Goal: Task Accomplishment & Management: Manage account settings

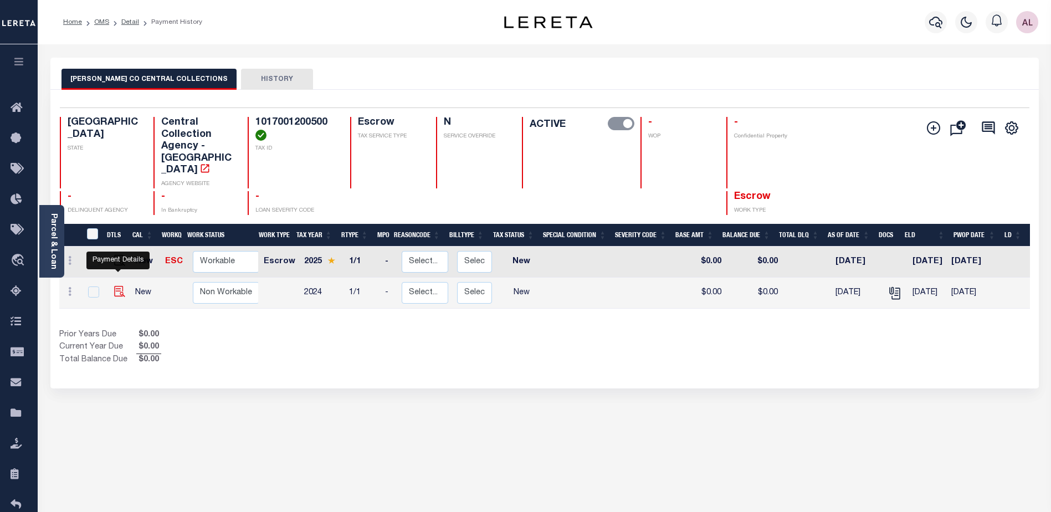
click at [118, 286] on img "" at bounding box center [119, 291] width 11 height 11
checkbox input "true"
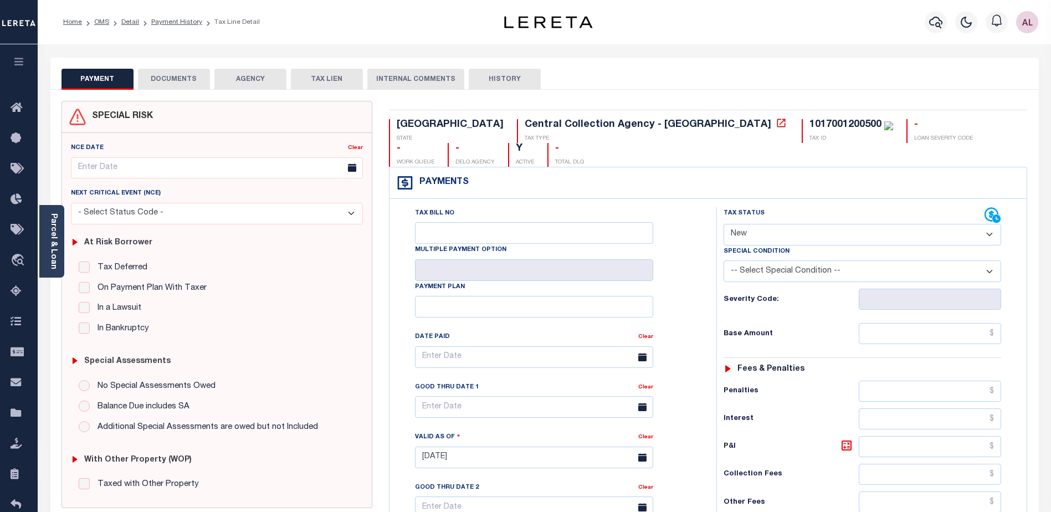
click at [802, 224] on select "- Select Status Code - Open Due/Unpaid Paid Incomplete No Tax Due Internal Refu…" at bounding box center [863, 235] width 278 height 22
select select "DUE"
click at [724, 224] on select "- Select Status Code - Open Due/Unpaid Paid Incomplete No Tax Due Internal Refu…" at bounding box center [863, 235] width 278 height 22
type input "08/18/2025"
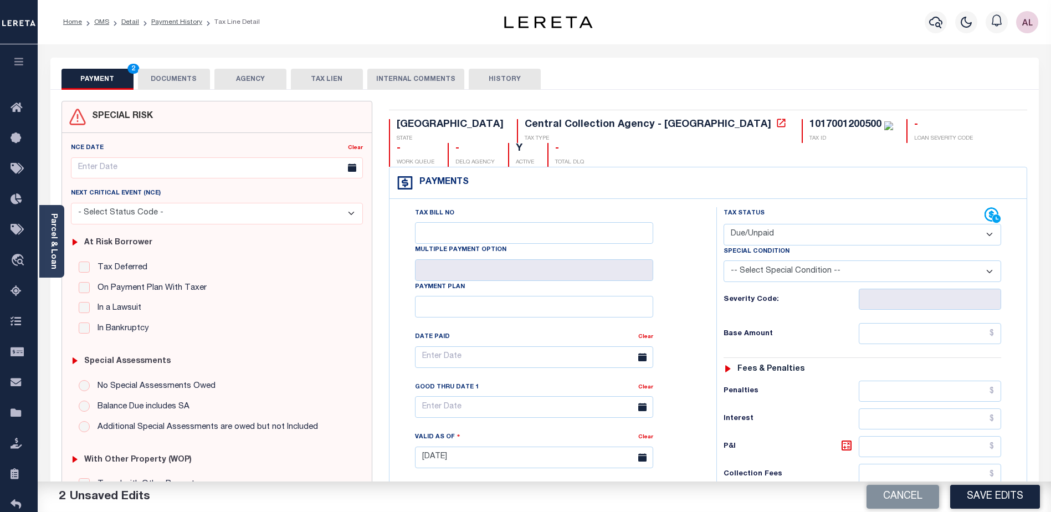
click at [816, 260] on select "-- Select Special Condition -- 3RD PARTY TAX LIEN AGENCY TAX LIEN (A.K.A Inside…" at bounding box center [863, 271] width 278 height 22
click at [777, 260] on select "-- Select Special Condition -- 3RD PARTY TAX LIEN AGENCY TAX LIEN (A.K.A Inside…" at bounding box center [863, 271] width 278 height 22
click at [888, 323] on input "text" at bounding box center [930, 333] width 142 height 21
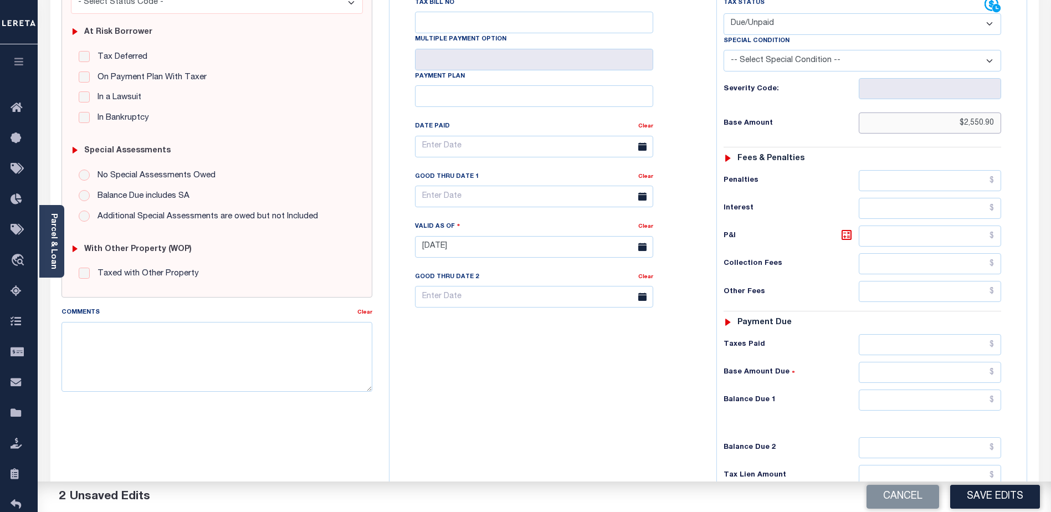
scroll to position [222, 0]
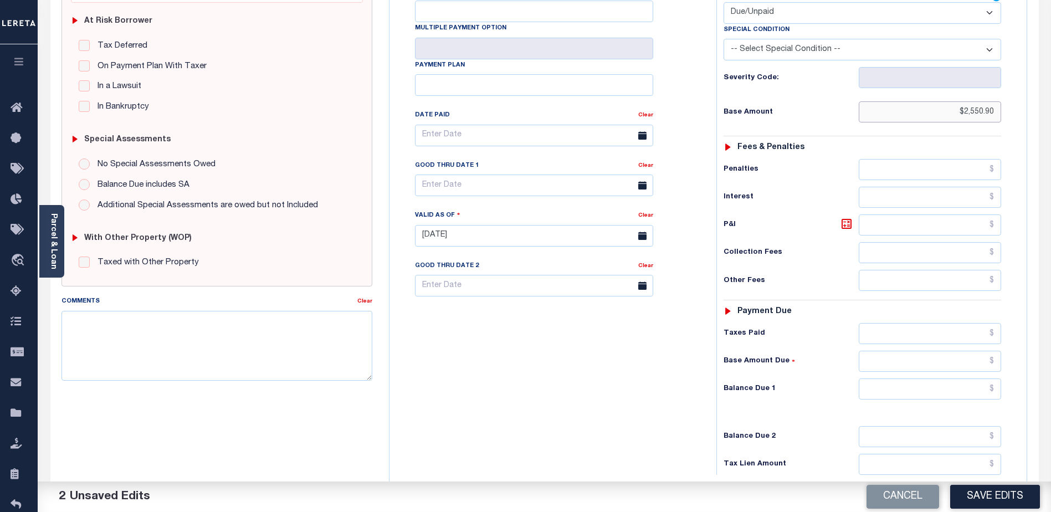
type input "$2,550.90"
click at [908, 378] on input "text" at bounding box center [930, 388] width 142 height 21
type input "$4,646.90"
click at [845, 217] on icon at bounding box center [846, 223] width 13 height 13
type input "$2,096.00"
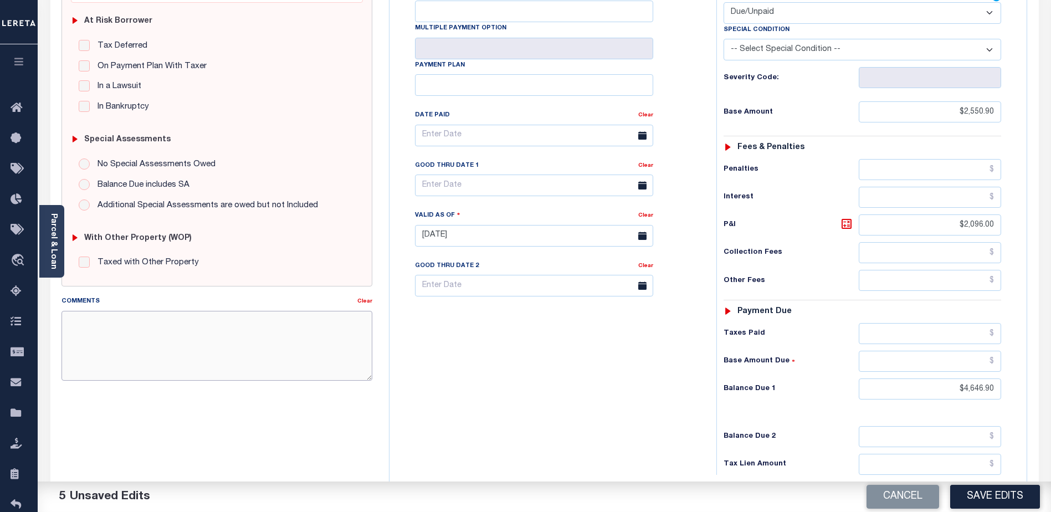
click at [74, 324] on textarea "Comments" at bounding box center [217, 346] width 311 height 70
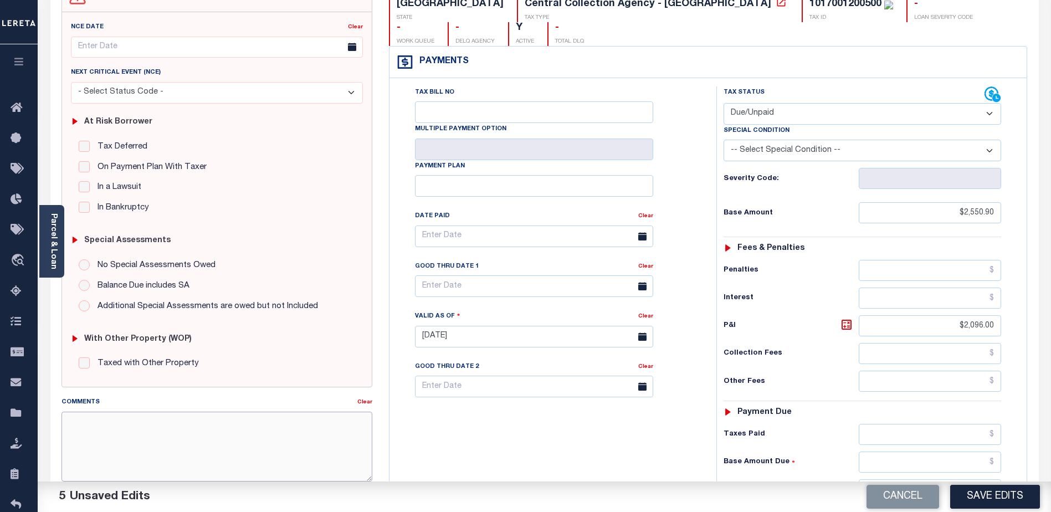
scroll to position [0, 0]
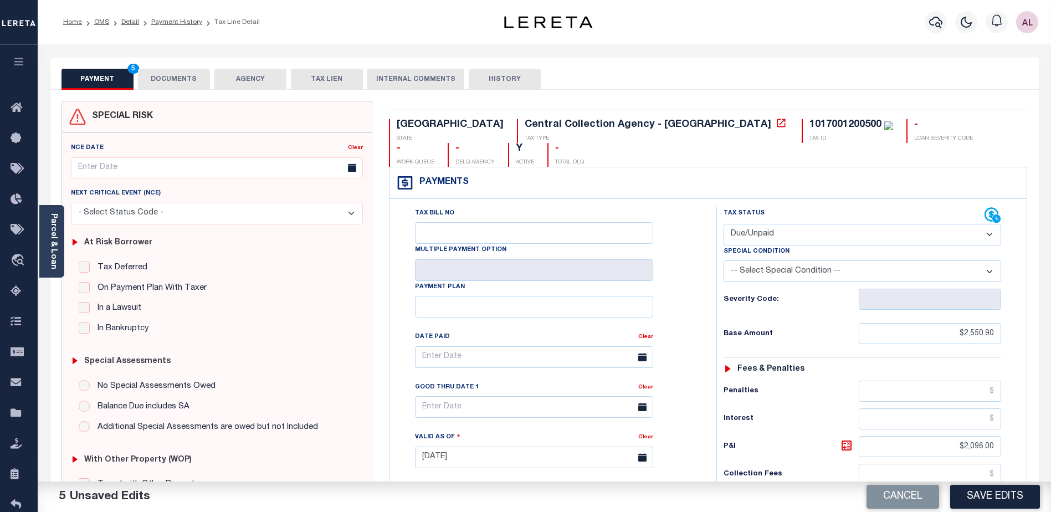
click at [178, 76] on button "DOCUMENTS" at bounding box center [174, 79] width 72 height 21
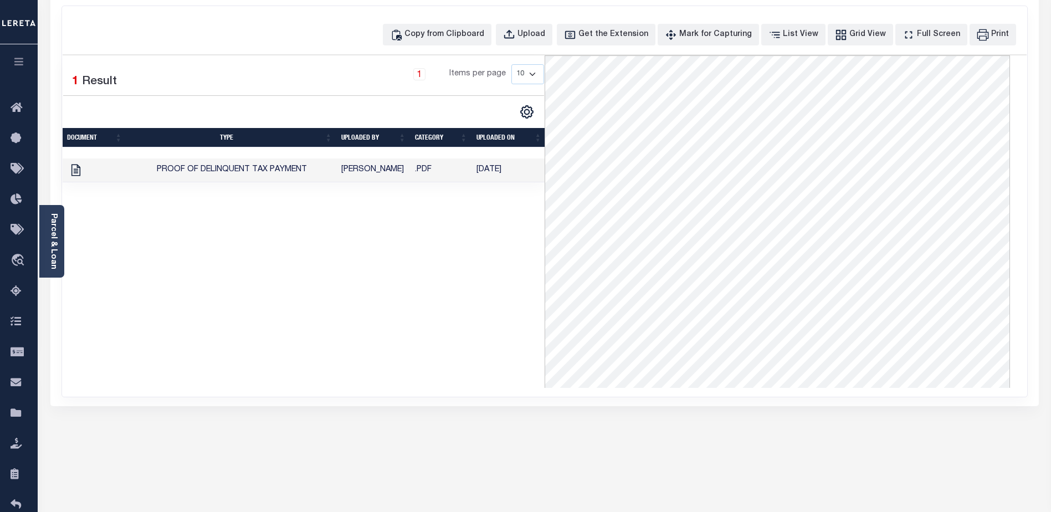
scroll to position [111, 0]
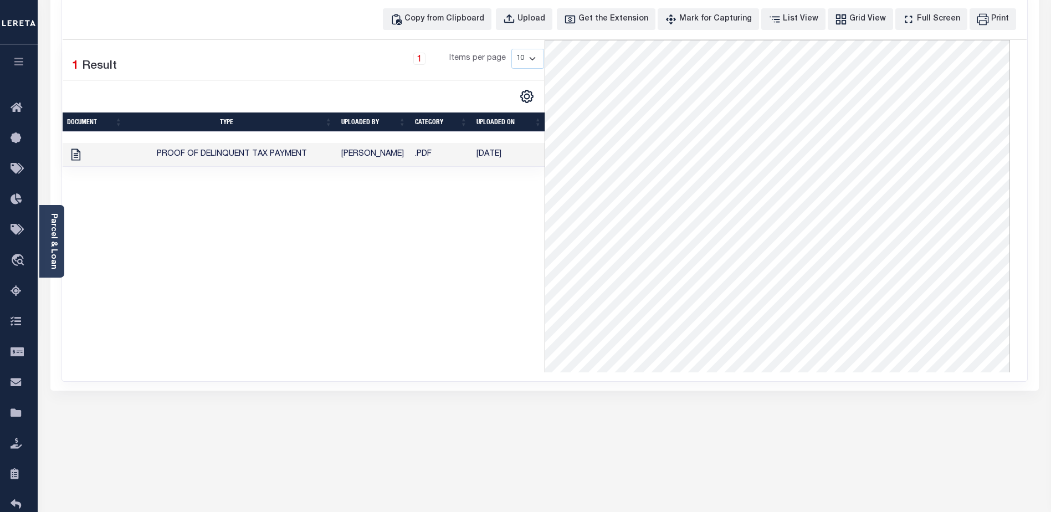
drag, startPoint x: 78, startPoint y: 159, endPoint x: 235, endPoint y: 241, distance: 177.2
click at [235, 241] on div "1 Selected 1 Result 1 Items per page 10 25 50 100" at bounding box center [304, 206] width 482 height 332
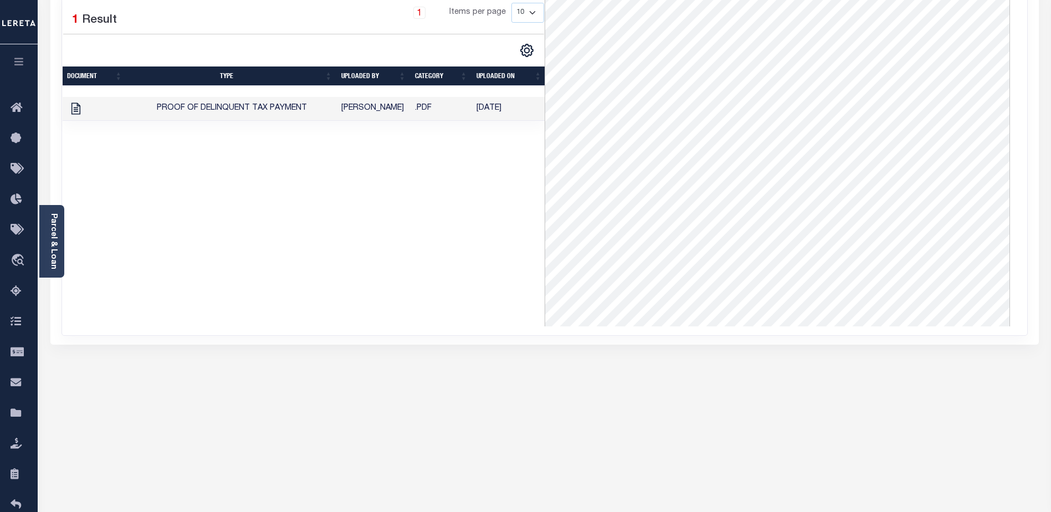
scroll to position [94, 0]
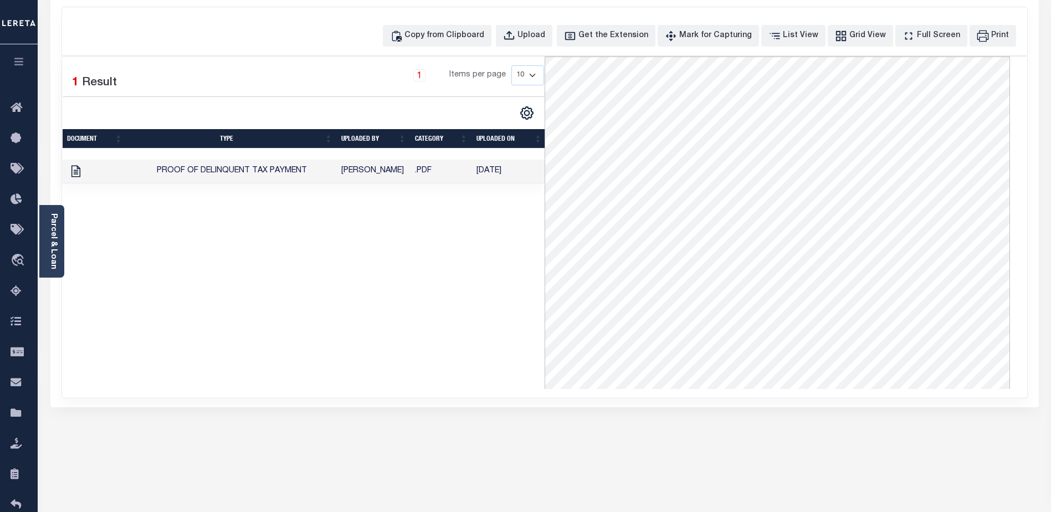
drag, startPoint x: 75, startPoint y: 171, endPoint x: 67, endPoint y: 171, distance: 8.3
click at [67, 171] on link at bounding box center [76, 170] width 18 height 8
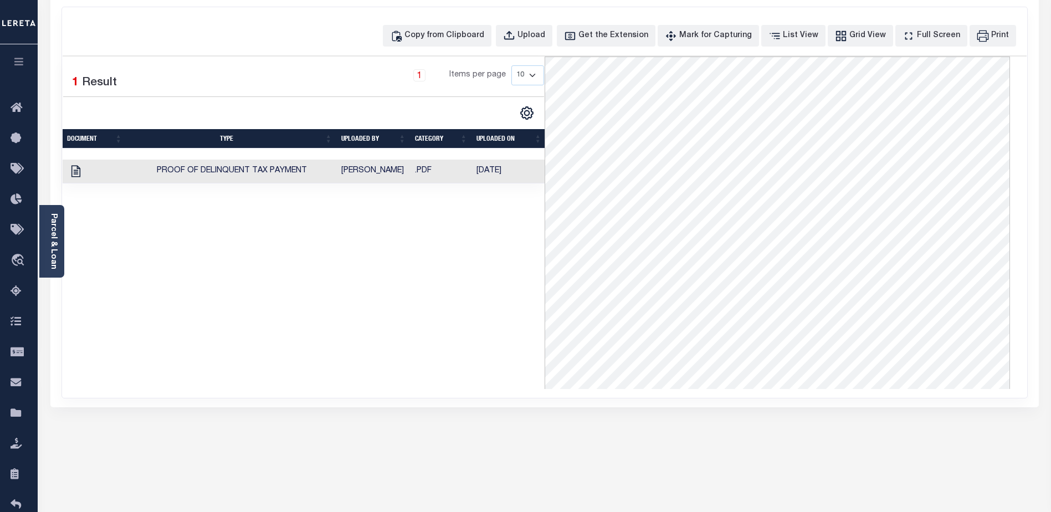
click at [86, 171] on td at bounding box center [95, 172] width 64 height 24
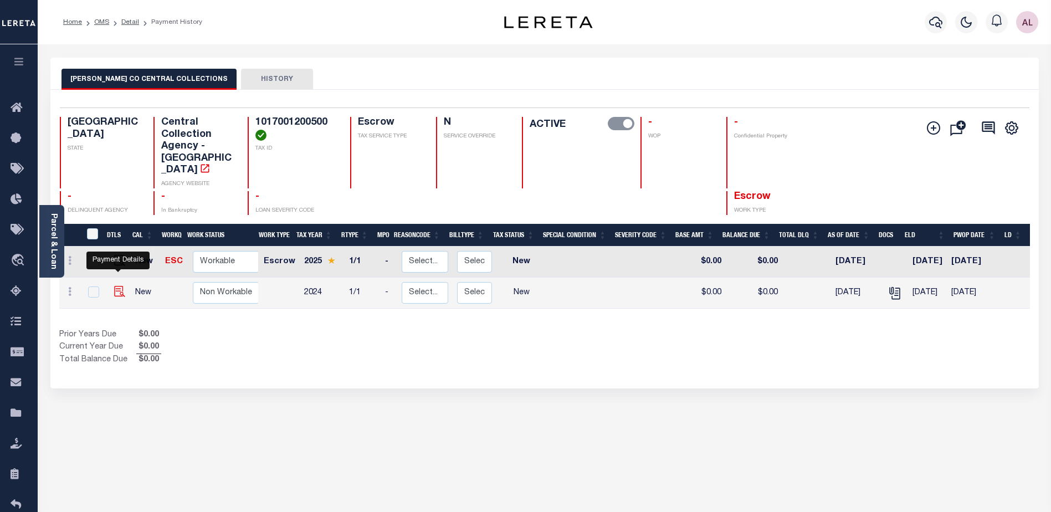
click at [119, 286] on img "" at bounding box center [119, 291] width 11 height 11
checkbox input "true"
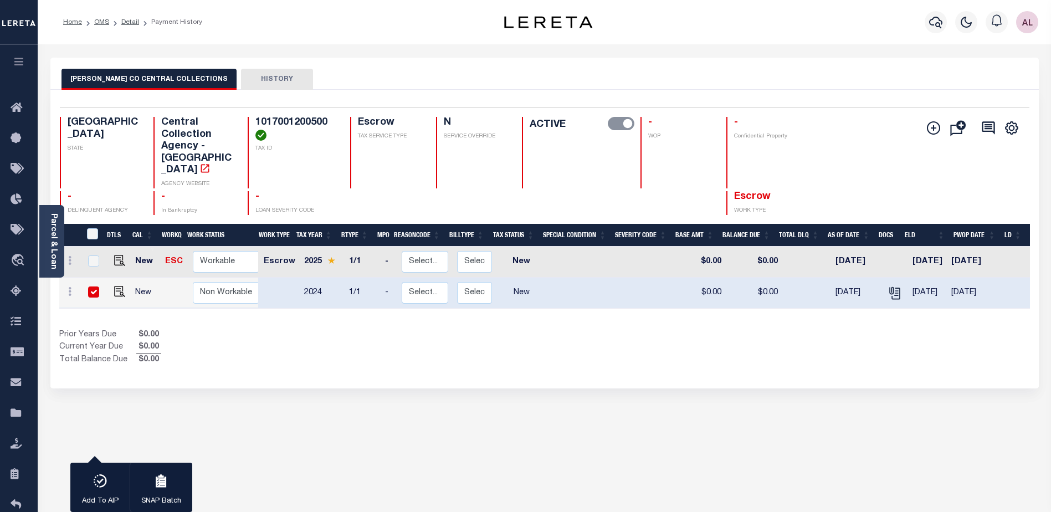
click at [90, 286] on input "checkbox" at bounding box center [93, 291] width 11 height 11
checkbox input "false"
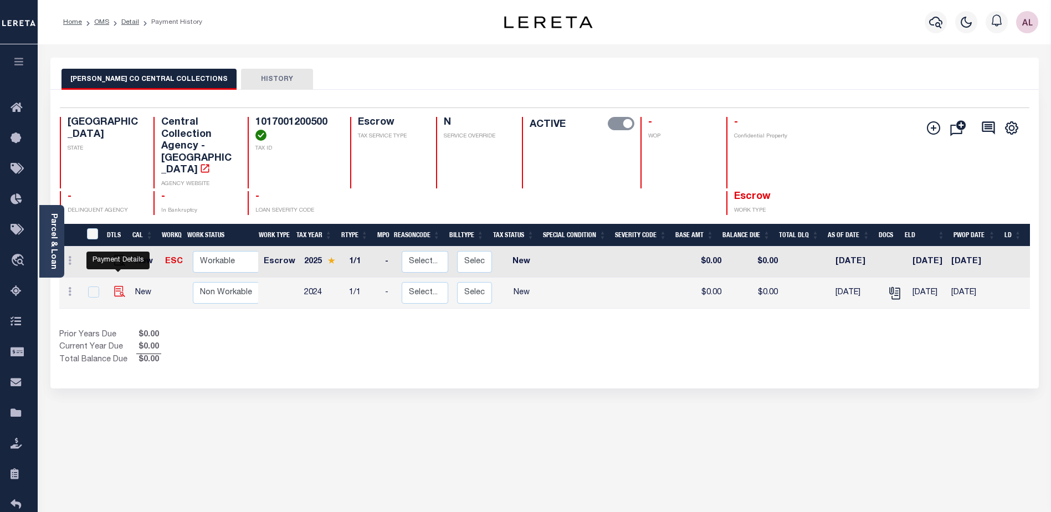
click at [117, 286] on img "" at bounding box center [119, 291] width 11 height 11
checkbox input "true"
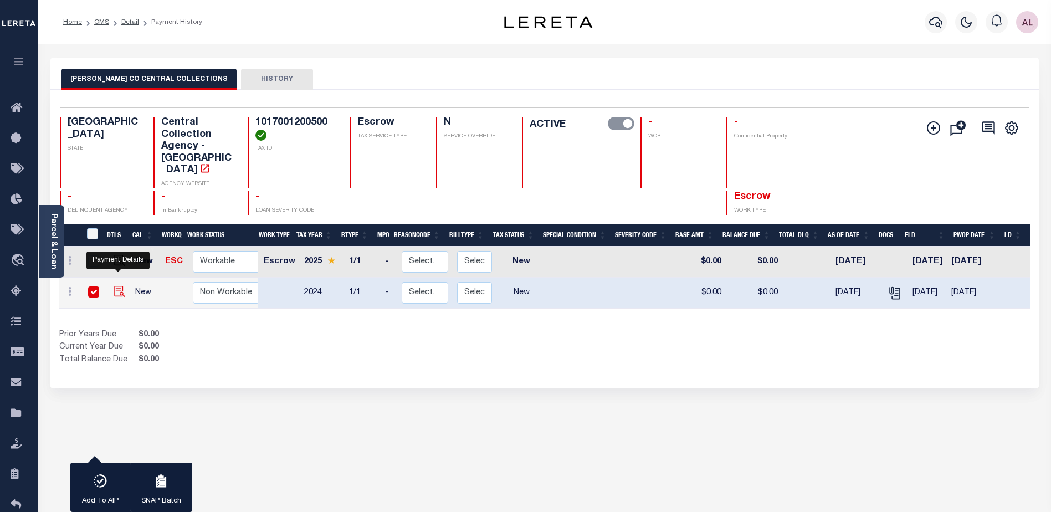
click at [119, 286] on img "" at bounding box center [119, 291] width 11 height 11
checkbox input "false"
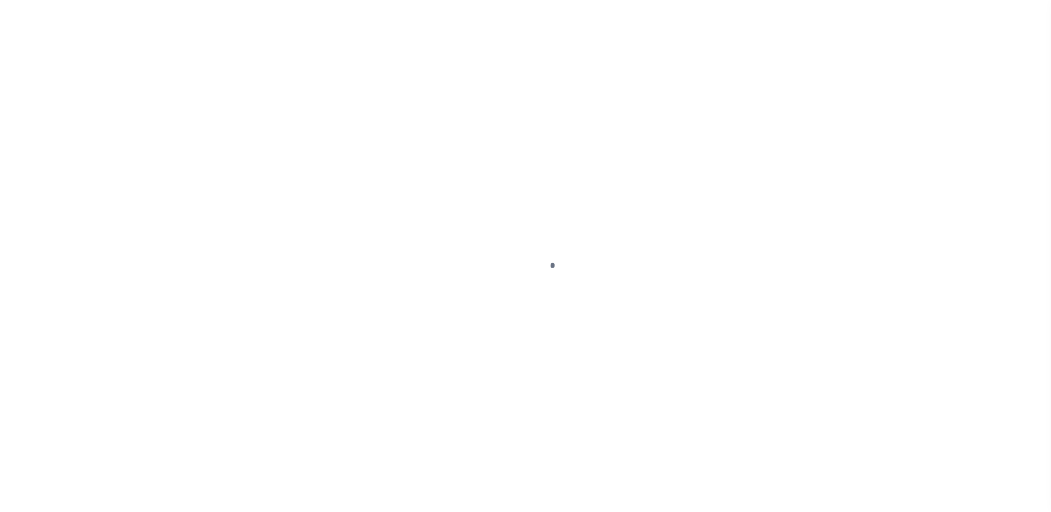
select select "NW2"
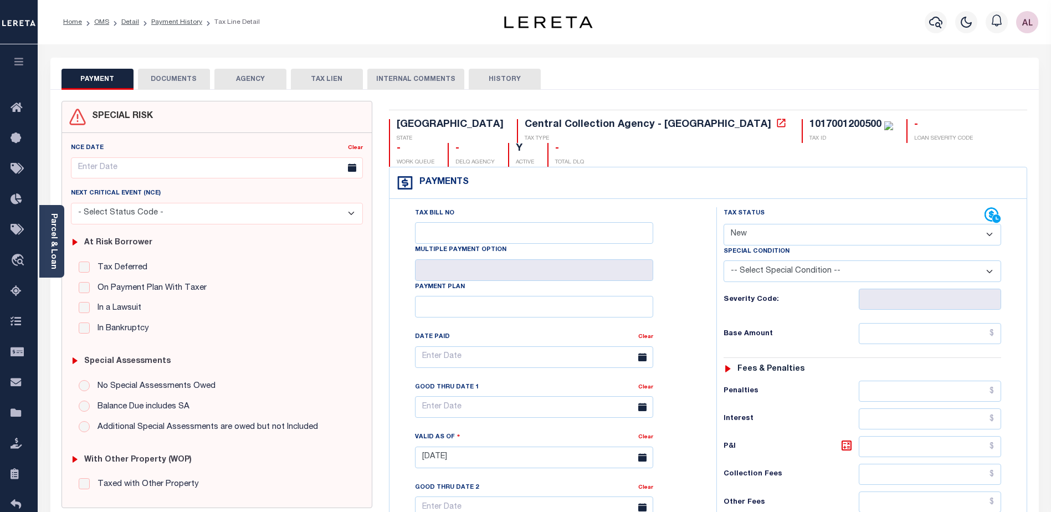
click at [162, 79] on button "DOCUMENTS" at bounding box center [174, 79] width 72 height 21
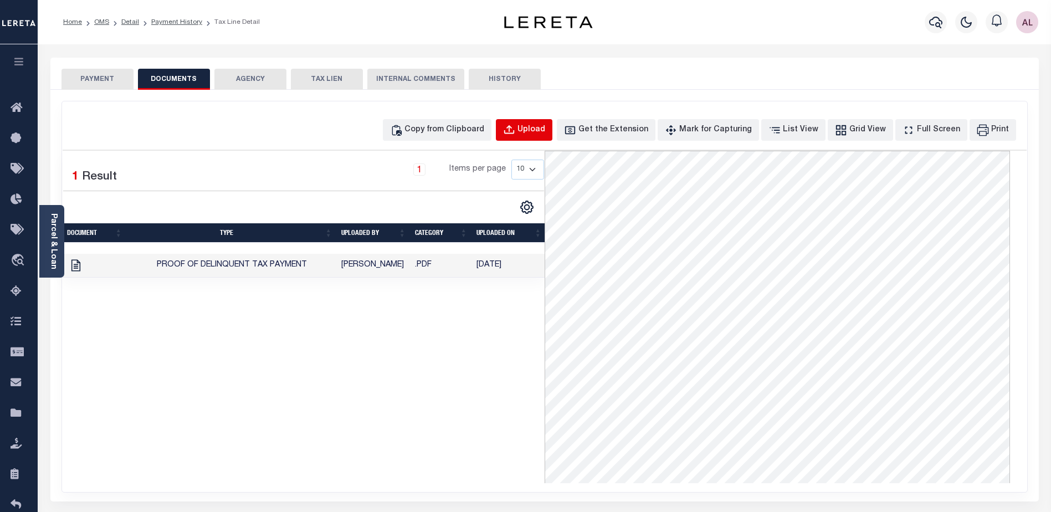
click at [545, 129] on div "Upload" at bounding box center [532, 130] width 28 height 12
select select "POP"
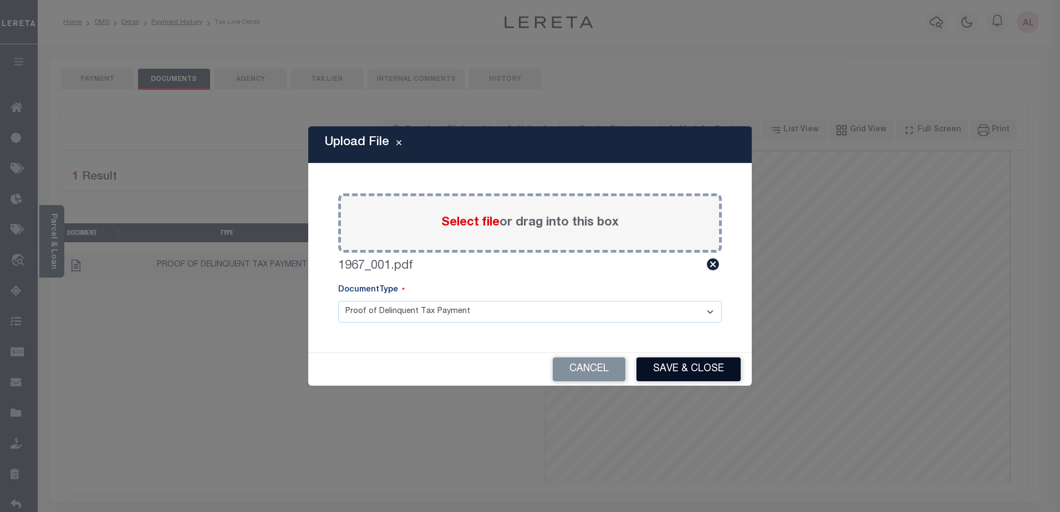
click at [687, 367] on button "Save & Close" at bounding box center [688, 369] width 104 height 24
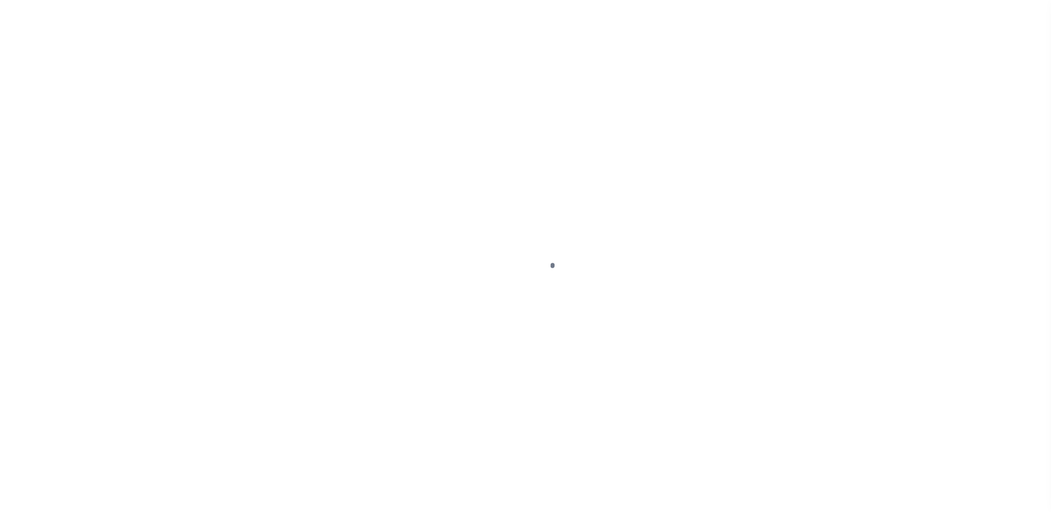
select select "NW2"
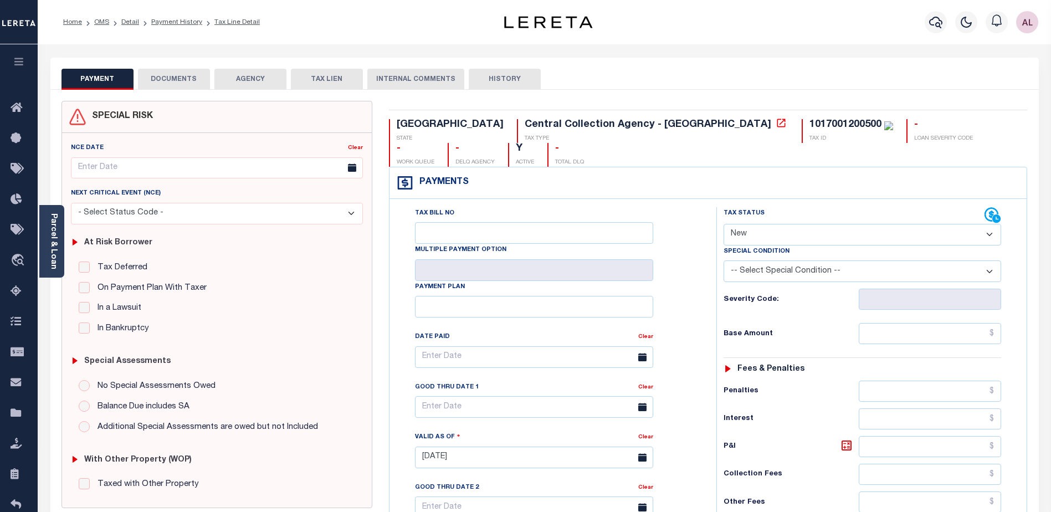
click at [167, 79] on button "DOCUMENTS" at bounding box center [174, 79] width 72 height 21
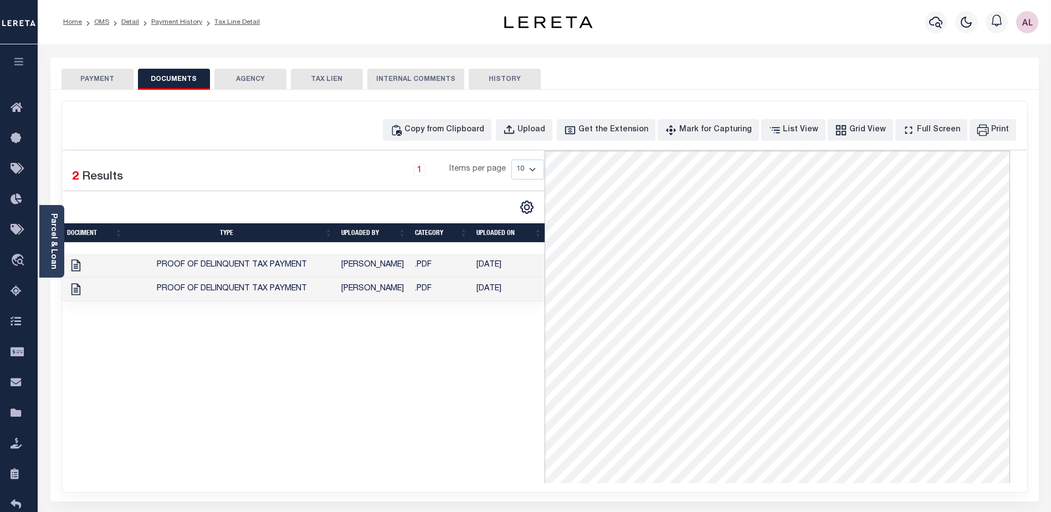
drag, startPoint x: 78, startPoint y: 267, endPoint x: 260, endPoint y: 442, distance: 252.0
click at [260, 442] on div "1 Selected 2 Results 1 Items per page 10 25 50 100" at bounding box center [304, 317] width 482 height 332
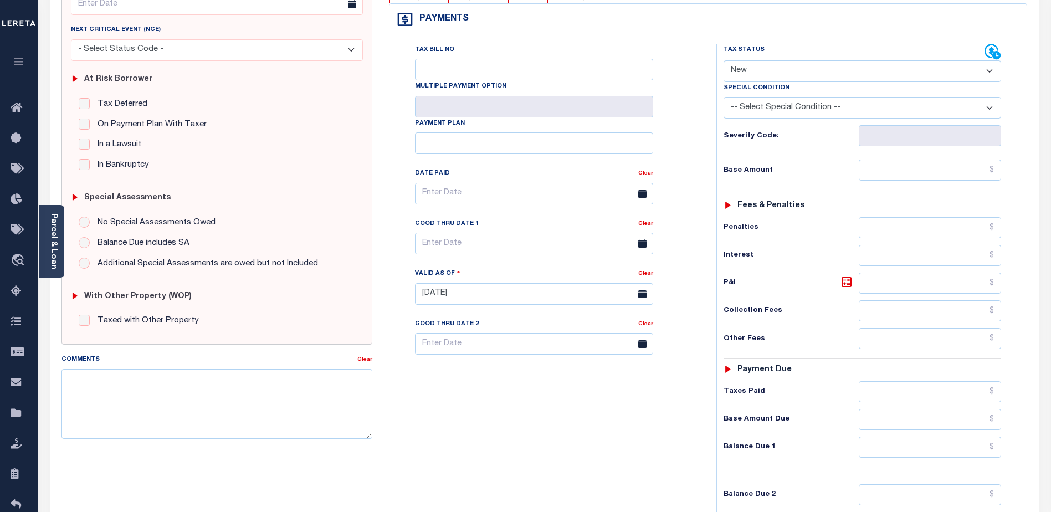
scroll to position [166, 0]
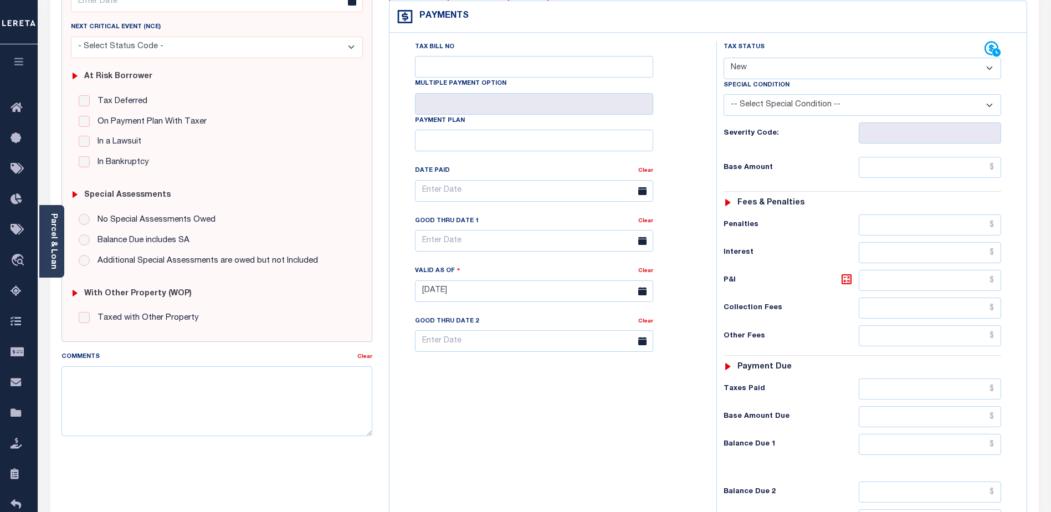
click at [764, 58] on select "- Select Status Code - Open Due/Unpaid Paid Incomplete No Tax Due Internal Refu…" at bounding box center [863, 69] width 278 height 22
select select "PYD"
click at [724, 58] on select "- Select Status Code - Open Due/Unpaid Paid Incomplete No Tax Due Internal Refu…" at bounding box center [863, 69] width 278 height 22
type input "[DATE]"
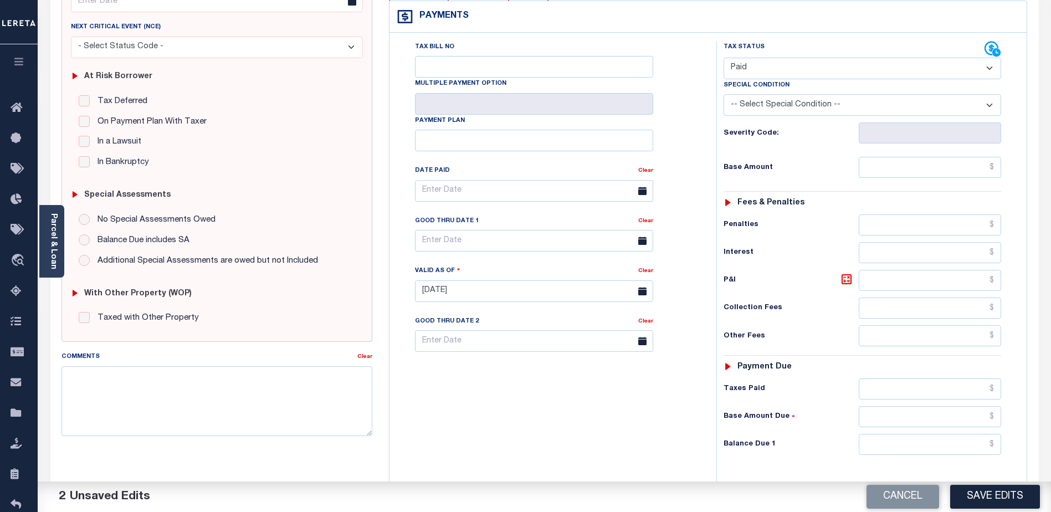
click at [749, 58] on select "- Select Status Code - Open Due/Unpaid Paid Incomplete No Tax Due Internal Refu…" at bounding box center [863, 69] width 278 height 22
select select "DUE"
click at [724, 58] on select "- Select Status Code - Open Due/Unpaid Paid Incomplete No Tax Due Internal Refu…" at bounding box center [863, 69] width 278 height 22
click at [932, 157] on input "text" at bounding box center [930, 167] width 142 height 21
type input "$2,550.90"
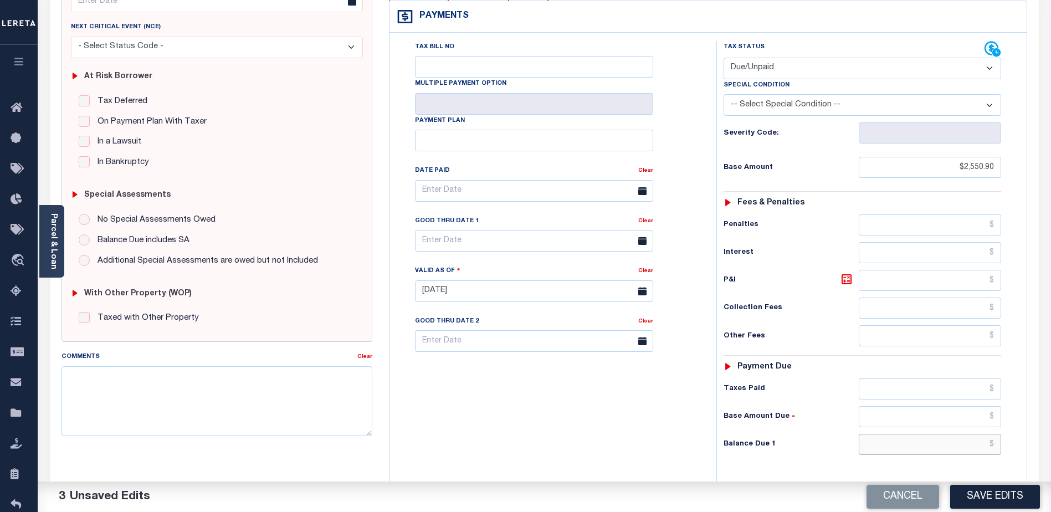
click at [886, 434] on input "text" at bounding box center [930, 444] width 142 height 21
type input "$4,646.90"
click at [846, 273] on icon at bounding box center [846, 279] width 13 height 13
type input "$2,096.00"
click at [93, 385] on textarea "Comments" at bounding box center [217, 401] width 311 height 70
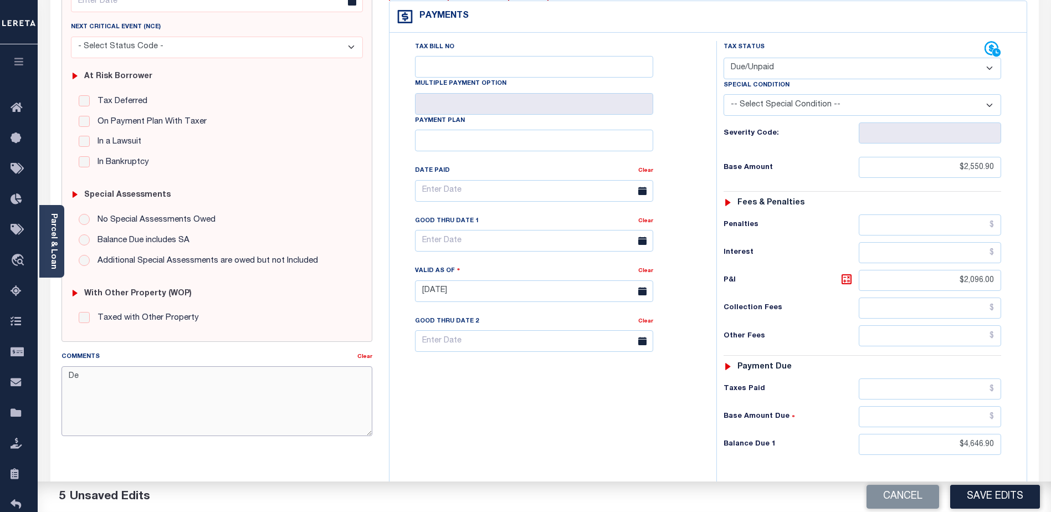
type textarea "D"
click at [145, 377] on textarea "Loan delinq for years 2017 - 2024" at bounding box center [217, 401] width 311 height 70
drag, startPoint x: 121, startPoint y: 376, endPoint x: 114, endPoint y: 376, distance: 7.8
click at [114, 376] on textarea "Loan delinq for years 2017 - 2024" at bounding box center [217, 401] width 311 height 70
click at [195, 375] on textarea "Loan delinq ftax years 2017 - 2024" at bounding box center [217, 401] width 311 height 70
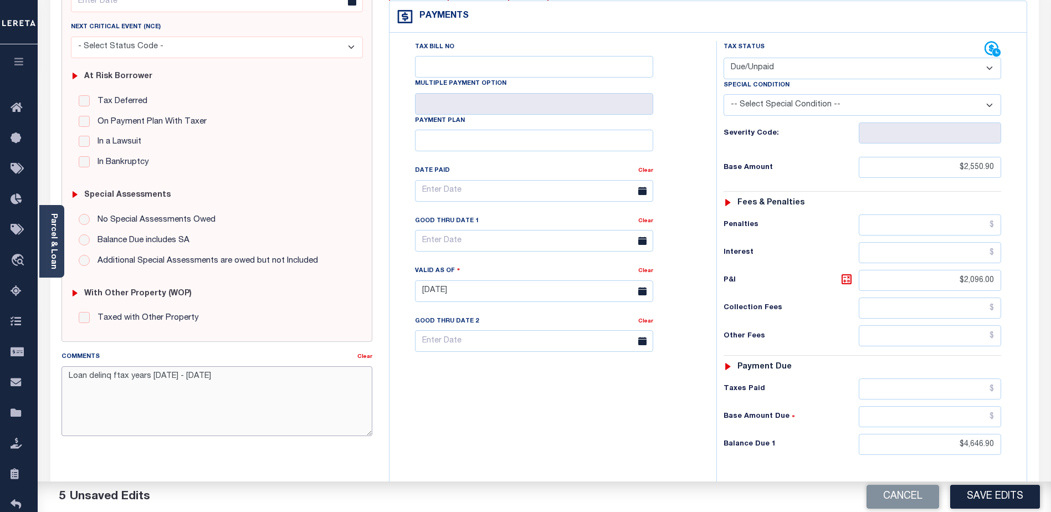
drag, startPoint x: 114, startPoint y: 376, endPoint x: 126, endPoint y: 376, distance: 12.8
click at [126, 376] on textarea "Loan delinq ftax years 2017 - 2024" at bounding box center [217, 401] width 311 height 70
click at [196, 377] on textarea "Loan delinq tax years 2017 - 2024" at bounding box center [217, 401] width 311 height 70
type textarea "Loan delinq tax years 2017 - 2024 see attachment for details."
click at [990, 493] on button "Save Edits" at bounding box center [995, 497] width 90 height 24
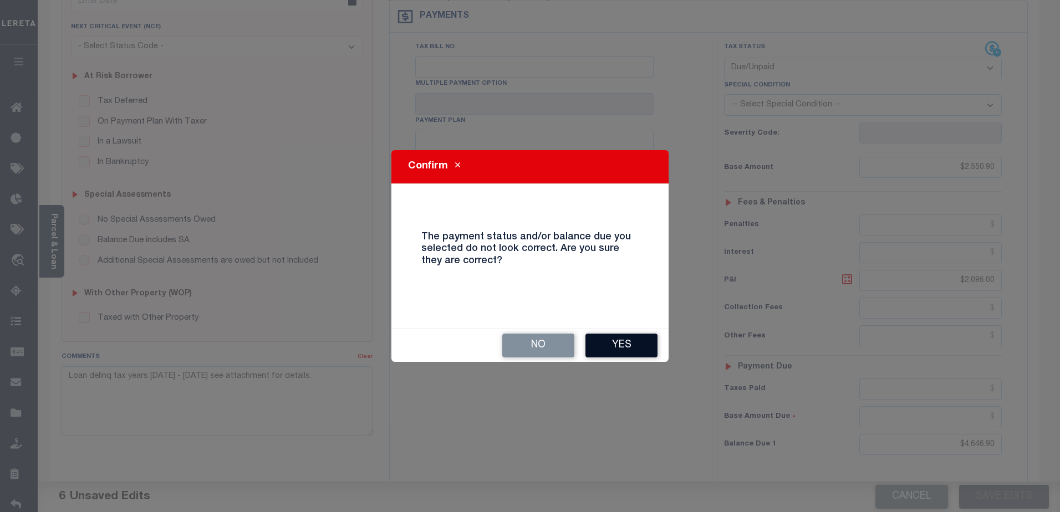
click at [616, 344] on button "Yes" at bounding box center [621, 346] width 72 height 24
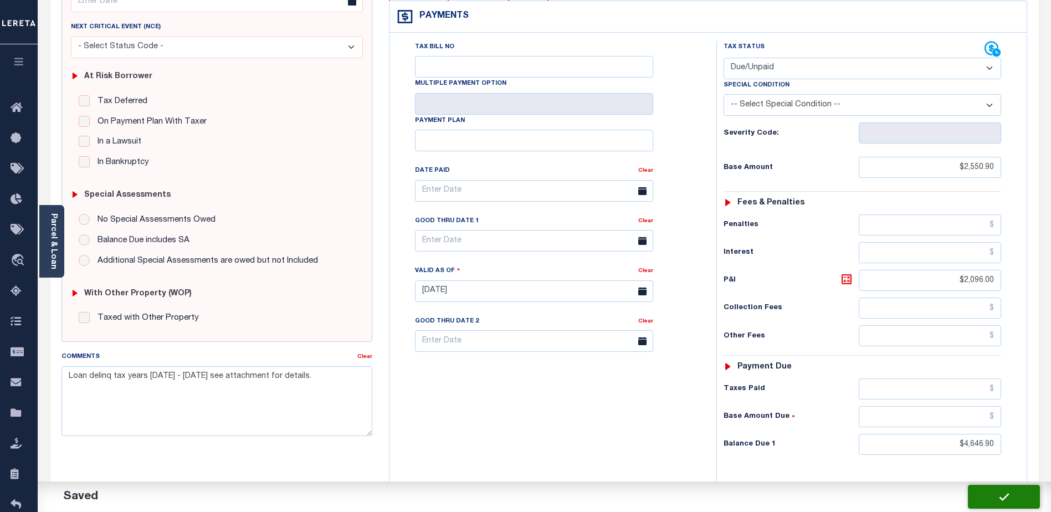
checkbox input "false"
type input "$2,550.9"
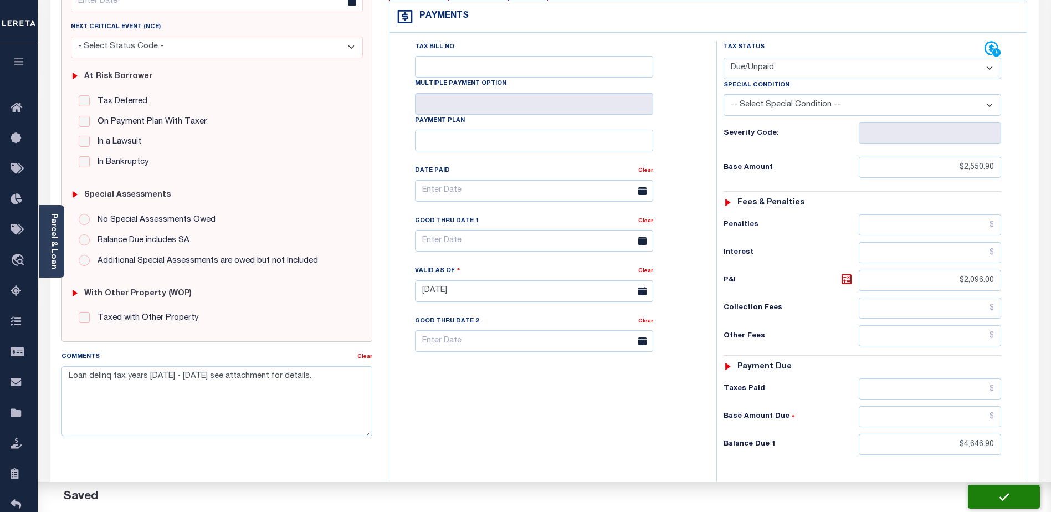
type input "$2,096"
type input "$4,646.9"
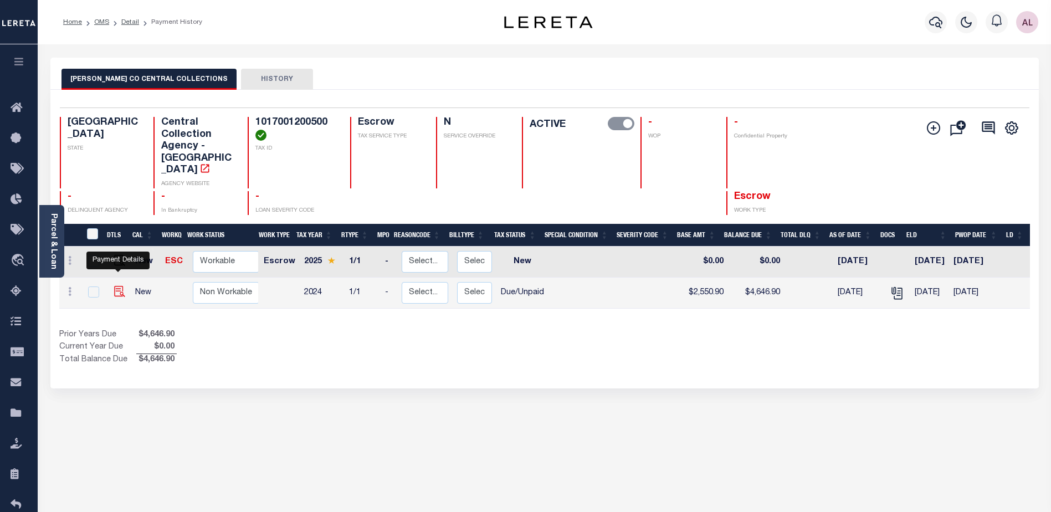
click at [118, 286] on img "" at bounding box center [119, 291] width 11 height 11
checkbox input "true"
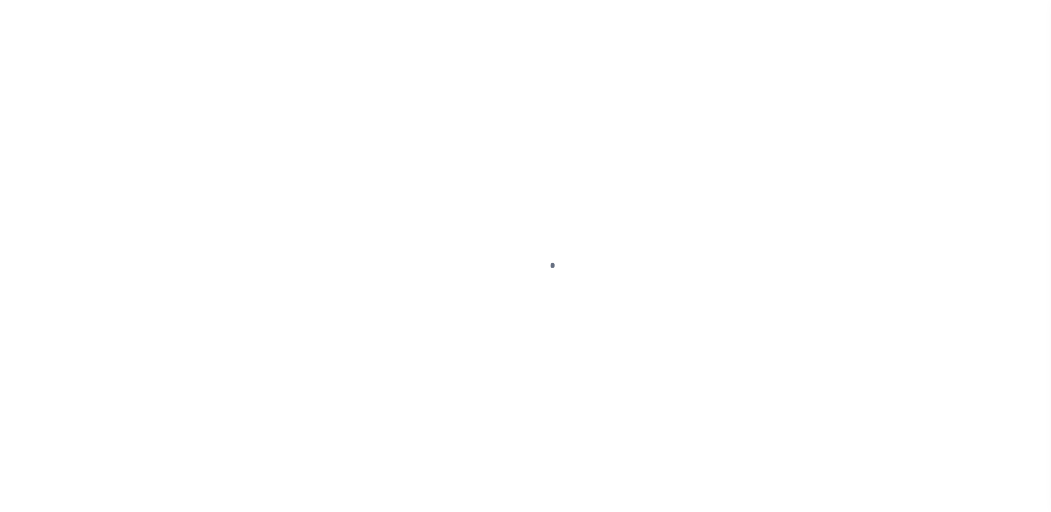
select select "DUE"
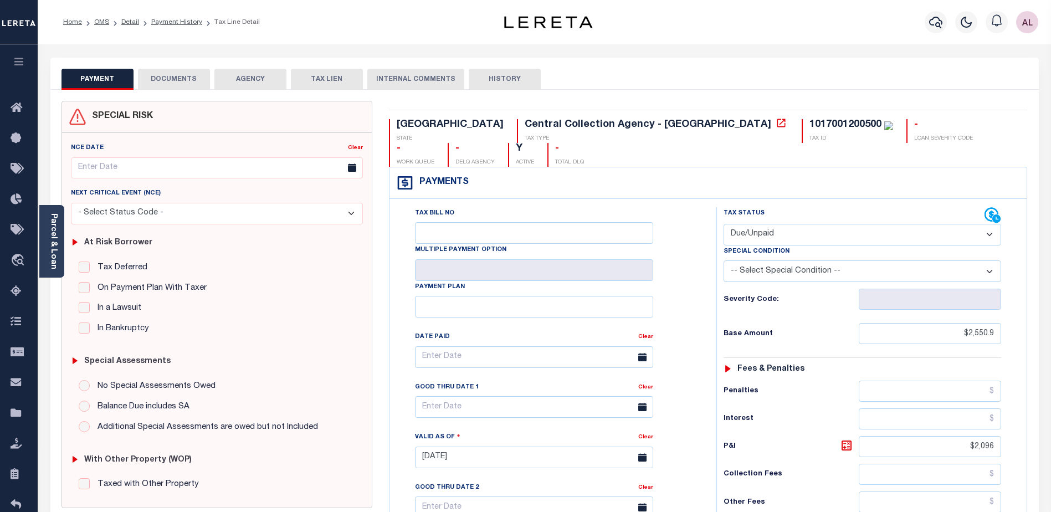
click at [810, 260] on select "-- Select Special Condition -- 3RD PARTY TAX LIEN AGENCY TAX LIEN (A.K.A Inside…" at bounding box center [863, 271] width 278 height 22
select select "18"
click at [724, 260] on select "-- Select Special Condition -- 3RD PARTY TAX LIEN AGENCY TAX LIEN (A.K.A Inside…" at bounding box center [863, 271] width 278 height 22
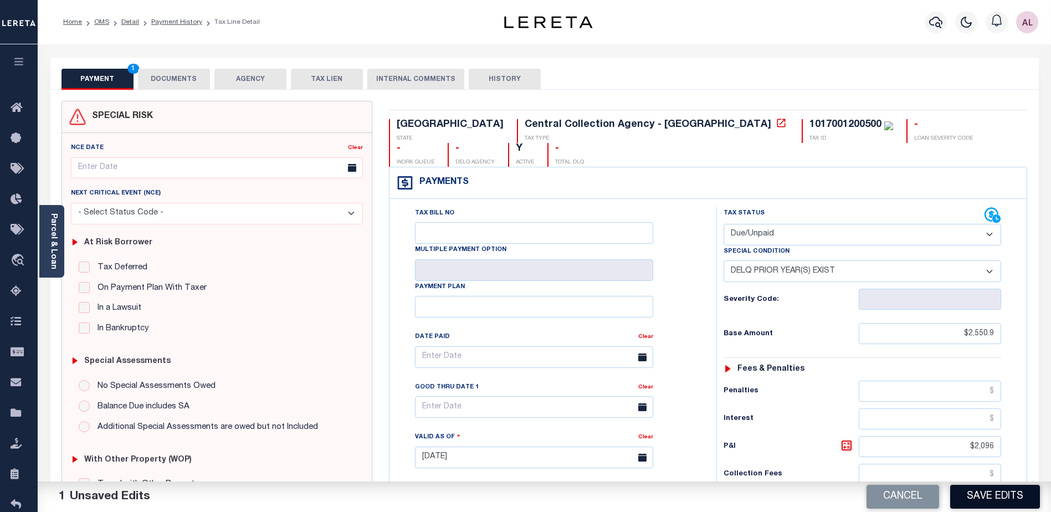
click at [1005, 498] on button "Save Edits" at bounding box center [995, 497] width 90 height 24
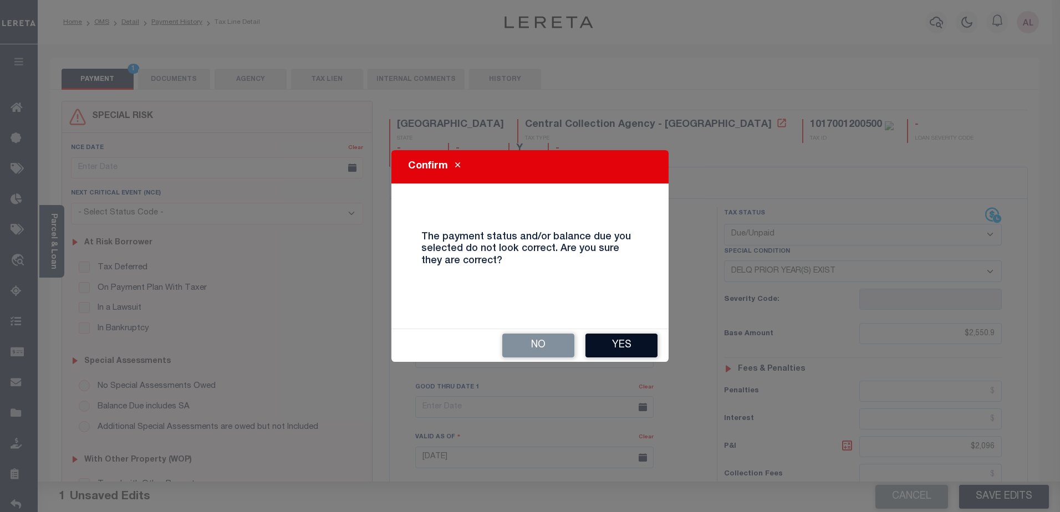
click at [631, 345] on button "Yes" at bounding box center [621, 346] width 72 height 24
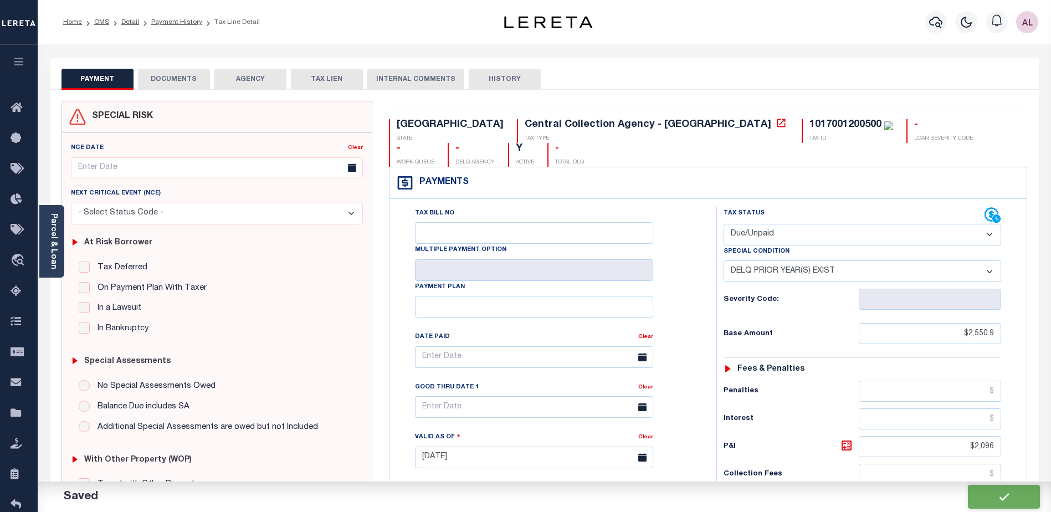
checkbox input "false"
type input "0"
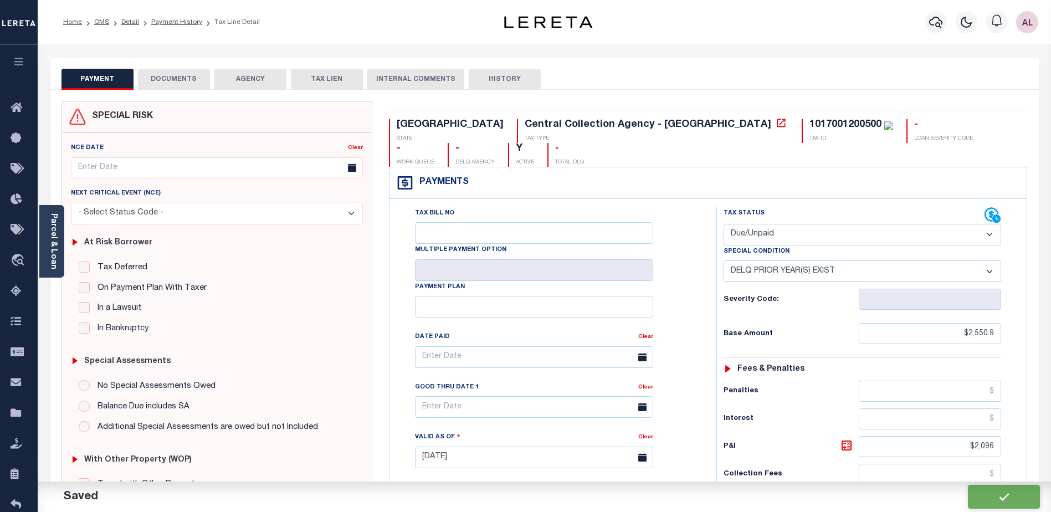
type input "$2,550.9"
type input "$4,646.9"
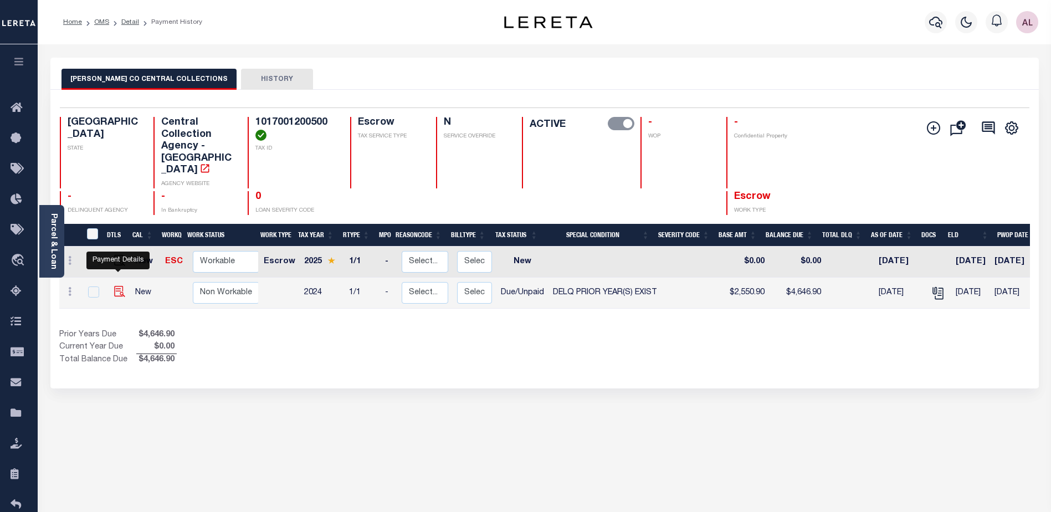
click at [119, 286] on img "" at bounding box center [119, 291] width 11 height 11
checkbox input "true"
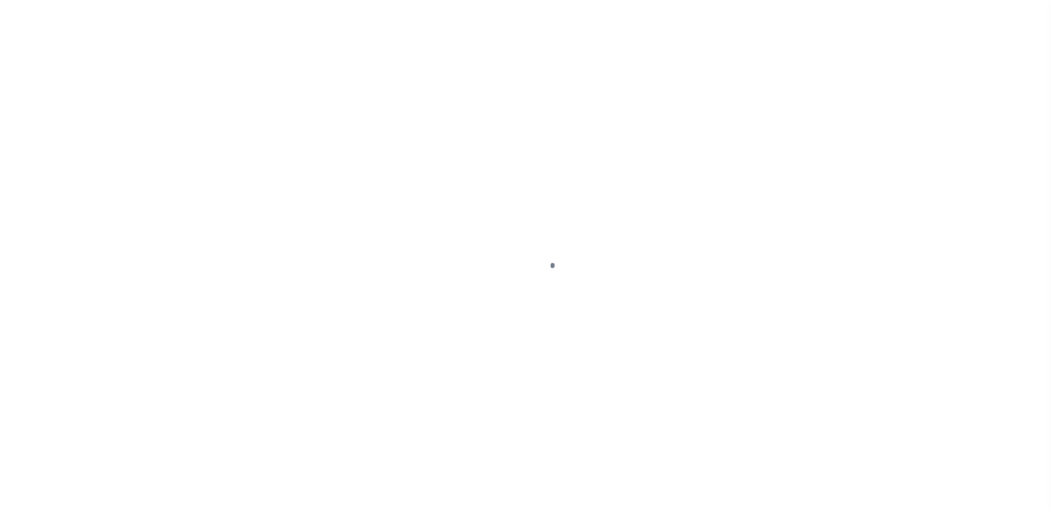
select select "DUE"
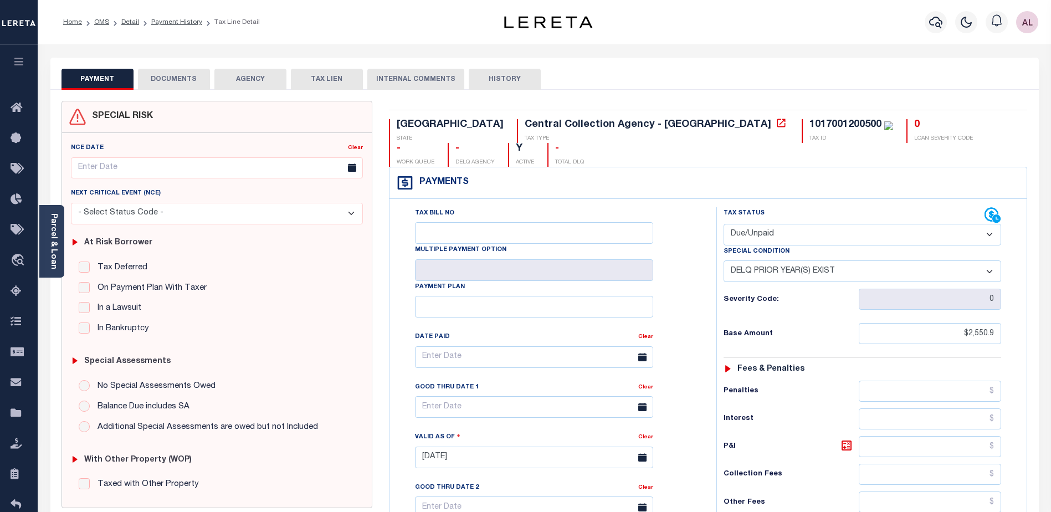
click at [843, 260] on select "-- Select Special Condition -- 3RD PARTY TAX LIEN AGENCY TAX LIEN (A.K.A Inside…" at bounding box center [863, 271] width 278 height 22
drag, startPoint x: 842, startPoint y: 246, endPoint x: 707, endPoint y: 239, distance: 135.4
click at [707, 239] on div "Tax Bill No Multiple Payment Option Payment Plan Clear Clear Valid as Of" at bounding box center [708, 451] width 632 height 489
click at [986, 260] on select "-- Select Special Condition -- 3RD PARTY TAX LIEN AGENCY TAX LIEN (A.K.A Inside…" at bounding box center [863, 271] width 278 height 22
select select "0"
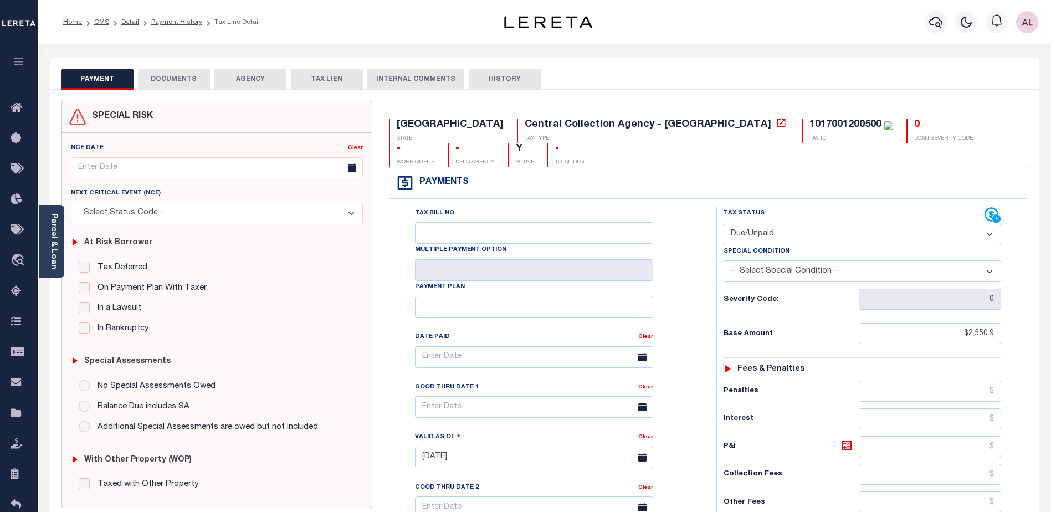
click at [724, 260] on select "-- Select Special Condition -- 3RD PARTY TAX LIEN AGENCY TAX LIEN (A.K.A Inside…" at bounding box center [863, 271] width 278 height 22
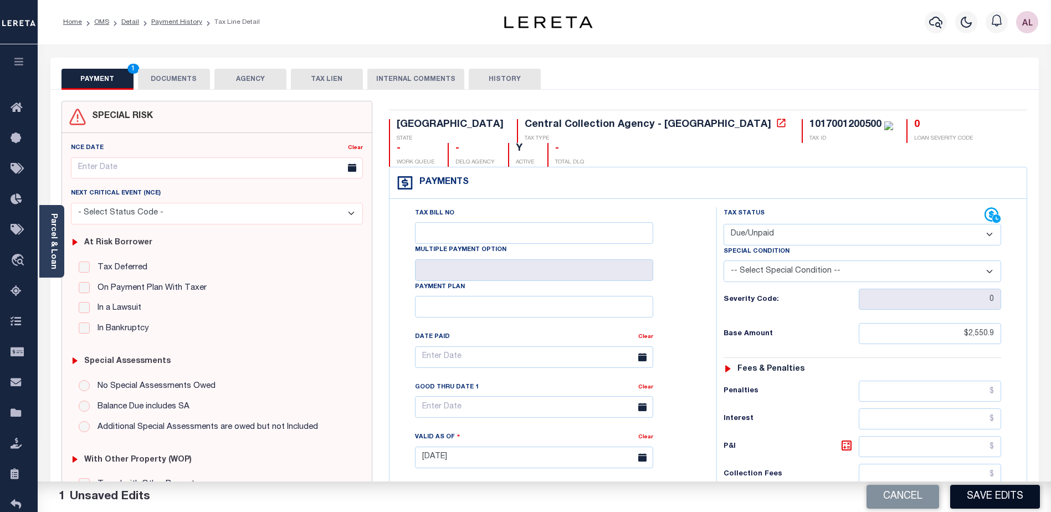
click at [1001, 498] on button "Save Edits" at bounding box center [995, 497] width 90 height 24
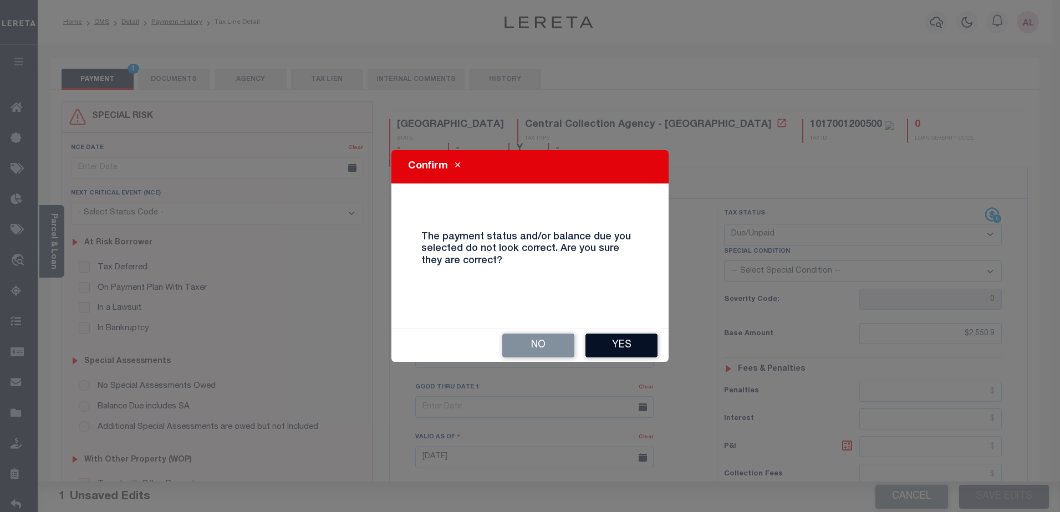
click at [618, 343] on button "Yes" at bounding box center [621, 346] width 72 height 24
